Goal: Check status: Check status

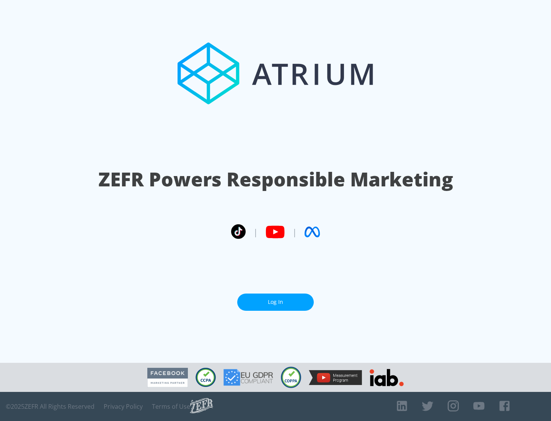
click at [275, 302] on link "Log In" at bounding box center [275, 301] width 77 height 17
